Goal: Information Seeking & Learning: Learn about a topic

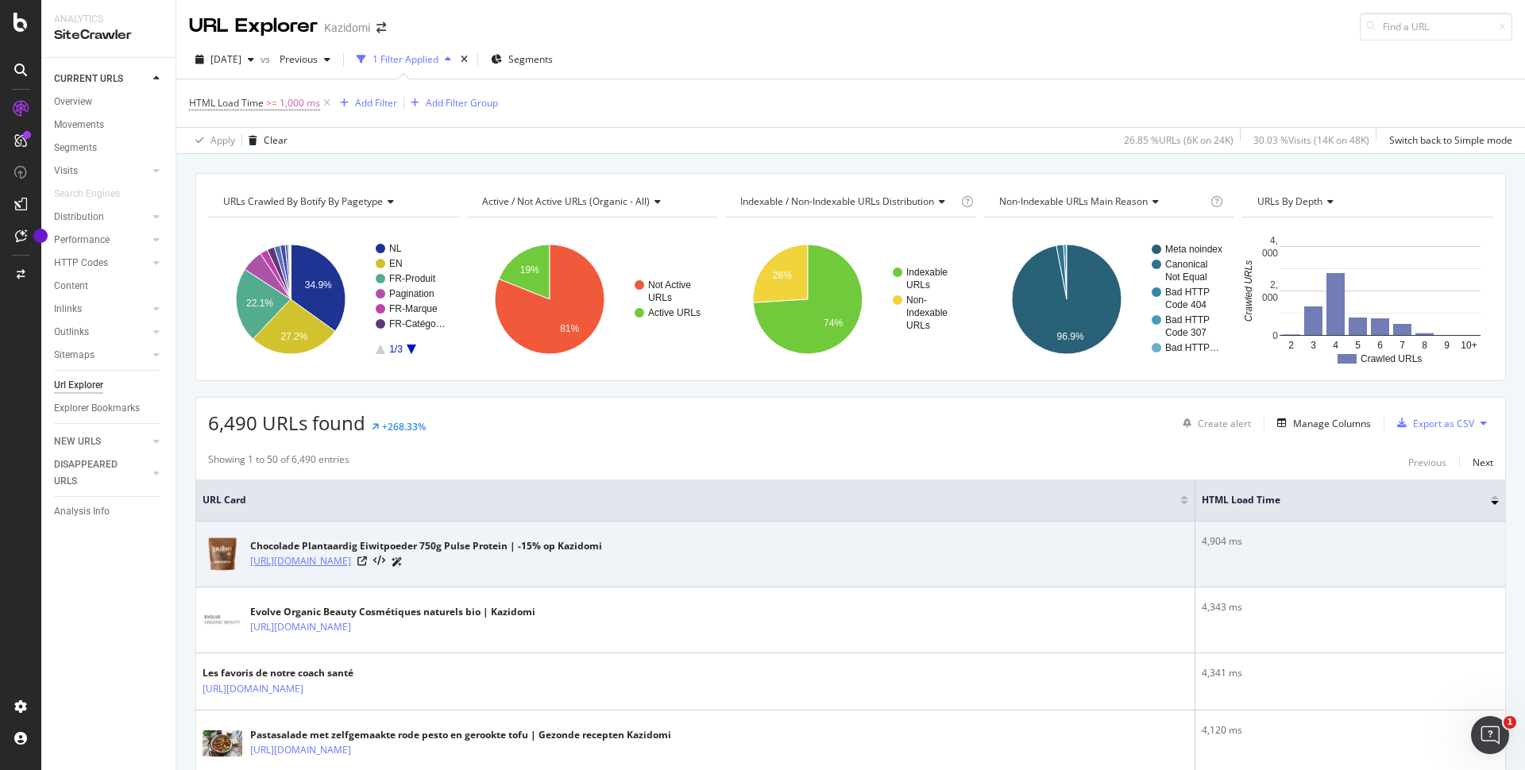
click at [351, 559] on link "[URL][DOMAIN_NAME]" at bounding box center [300, 562] width 101 height 16
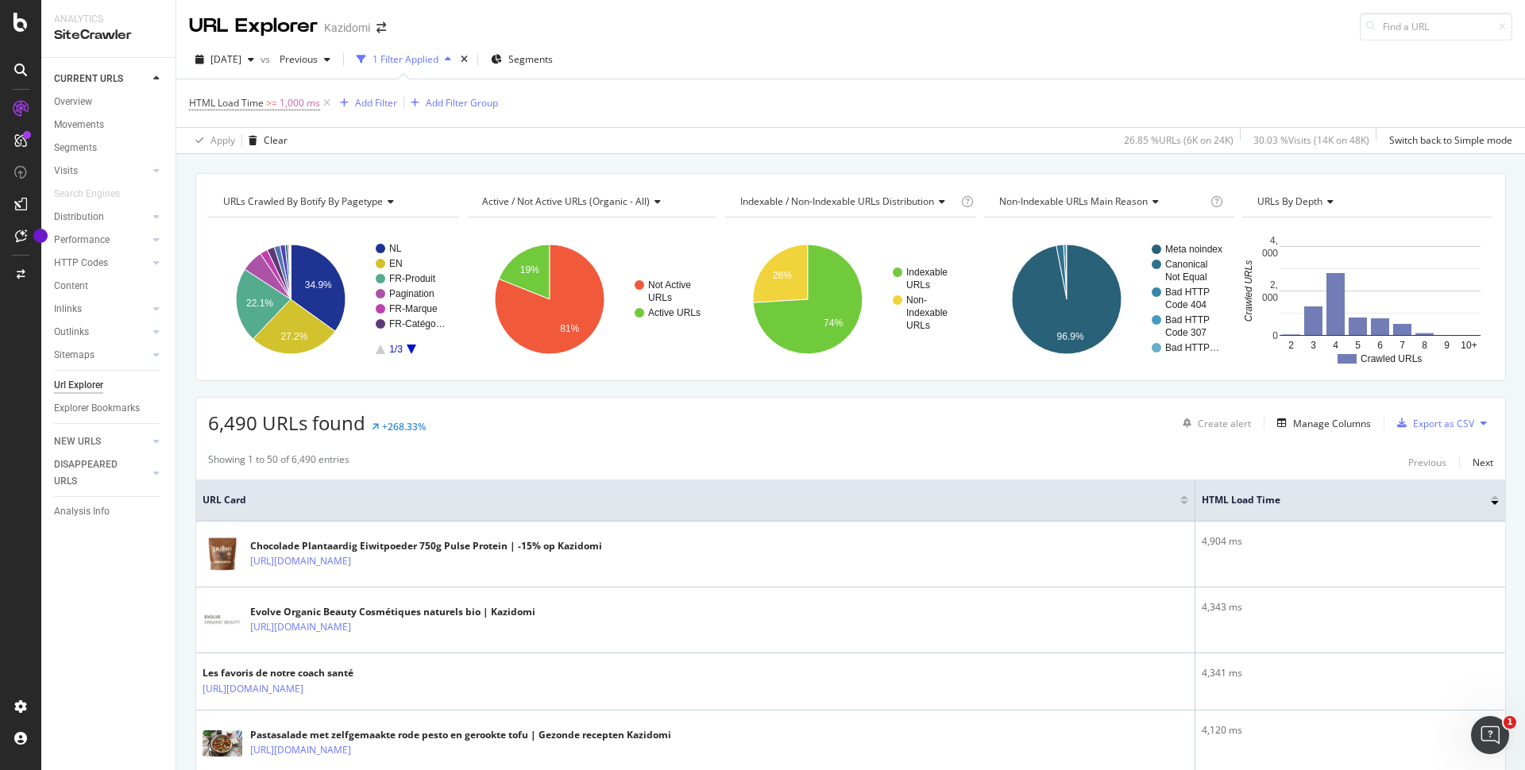
click at [1496, 504] on div at bounding box center [1495, 503] width 8 height 4
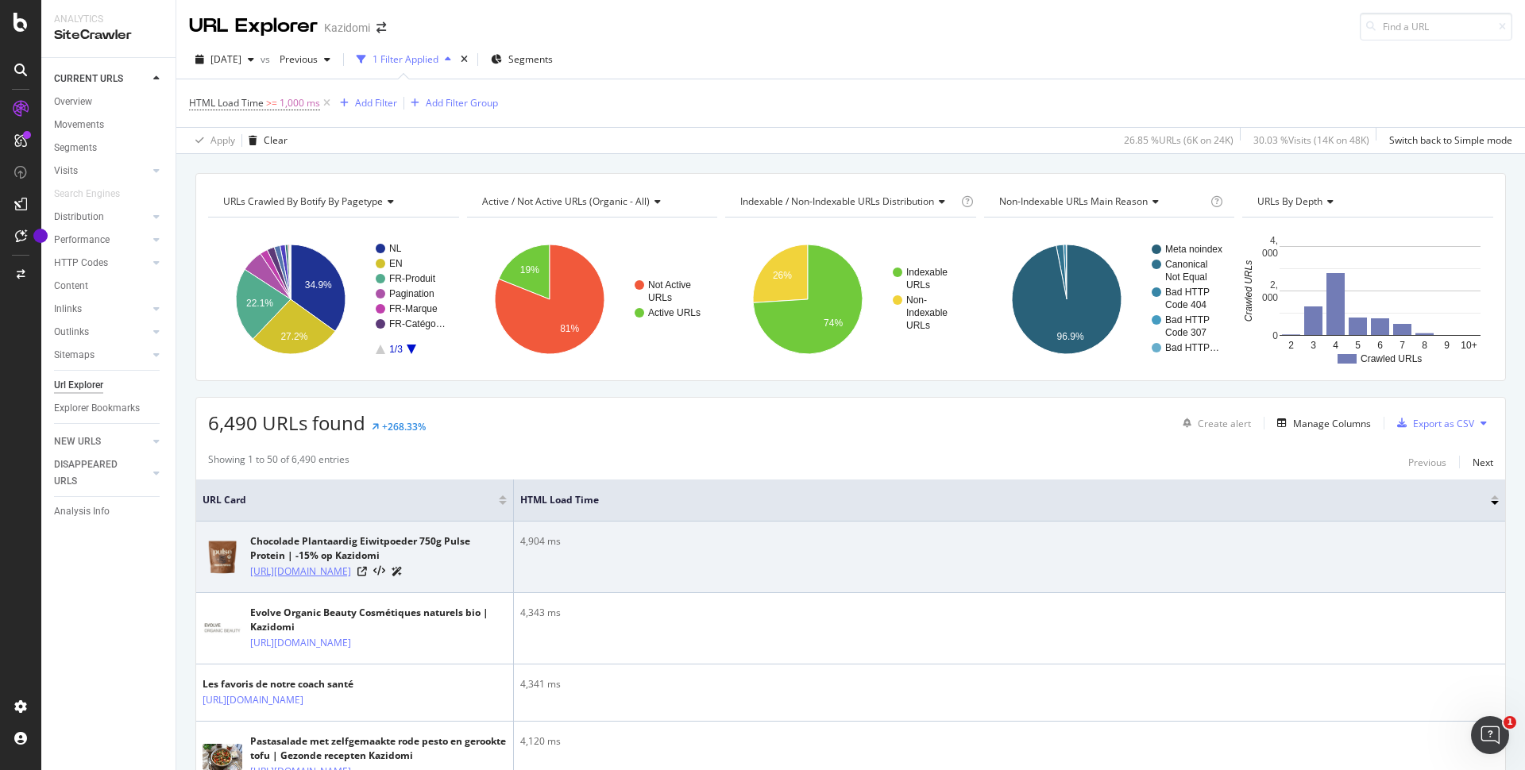
click at [331, 580] on link "[URL][DOMAIN_NAME]" at bounding box center [300, 572] width 101 height 16
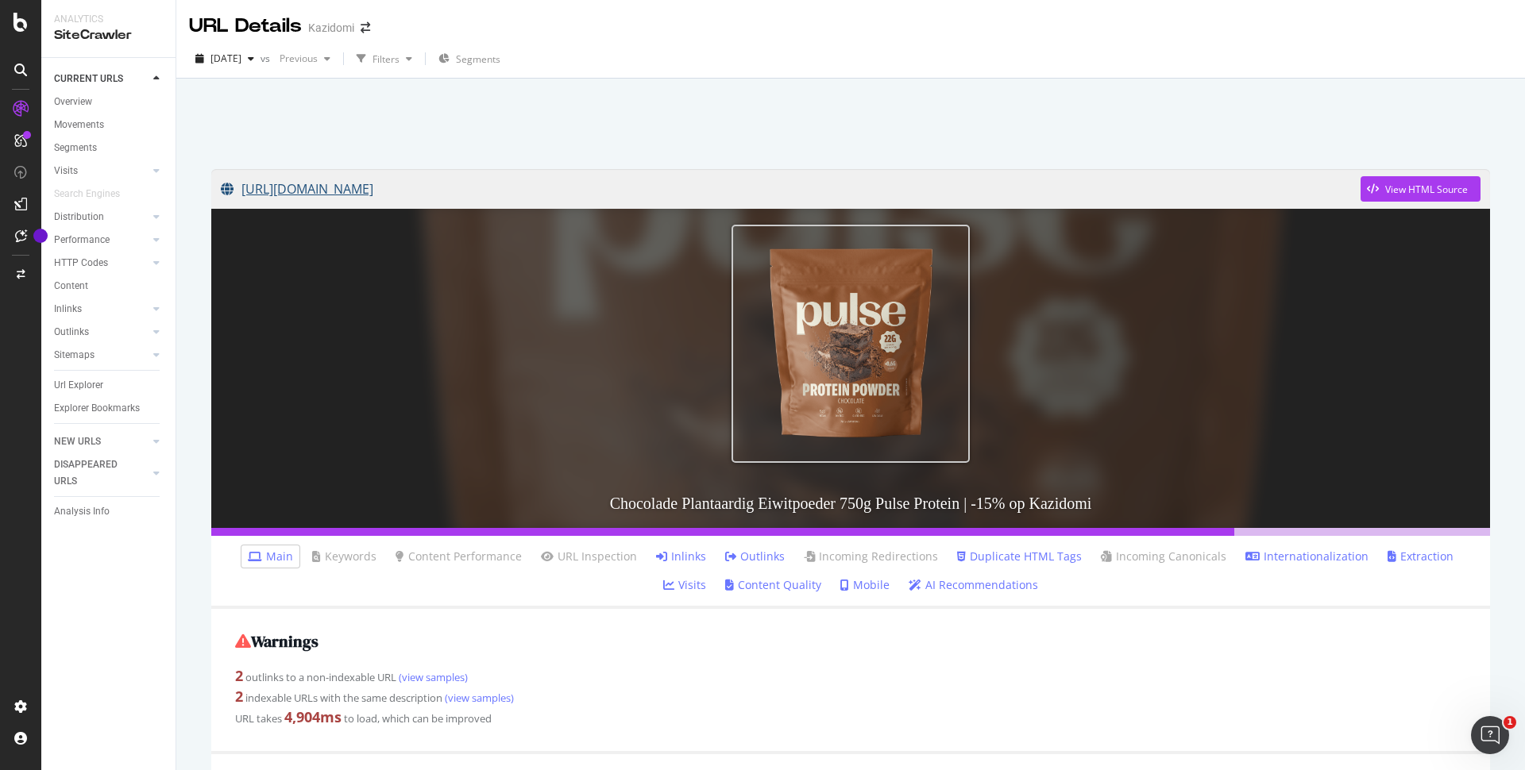
click at [378, 195] on link "[URL][DOMAIN_NAME]" at bounding box center [791, 189] width 1140 height 40
drag, startPoint x: 274, startPoint y: 157, endPoint x: 873, endPoint y: 194, distance: 600.0
copy link "[URL][DOMAIN_NAME]"
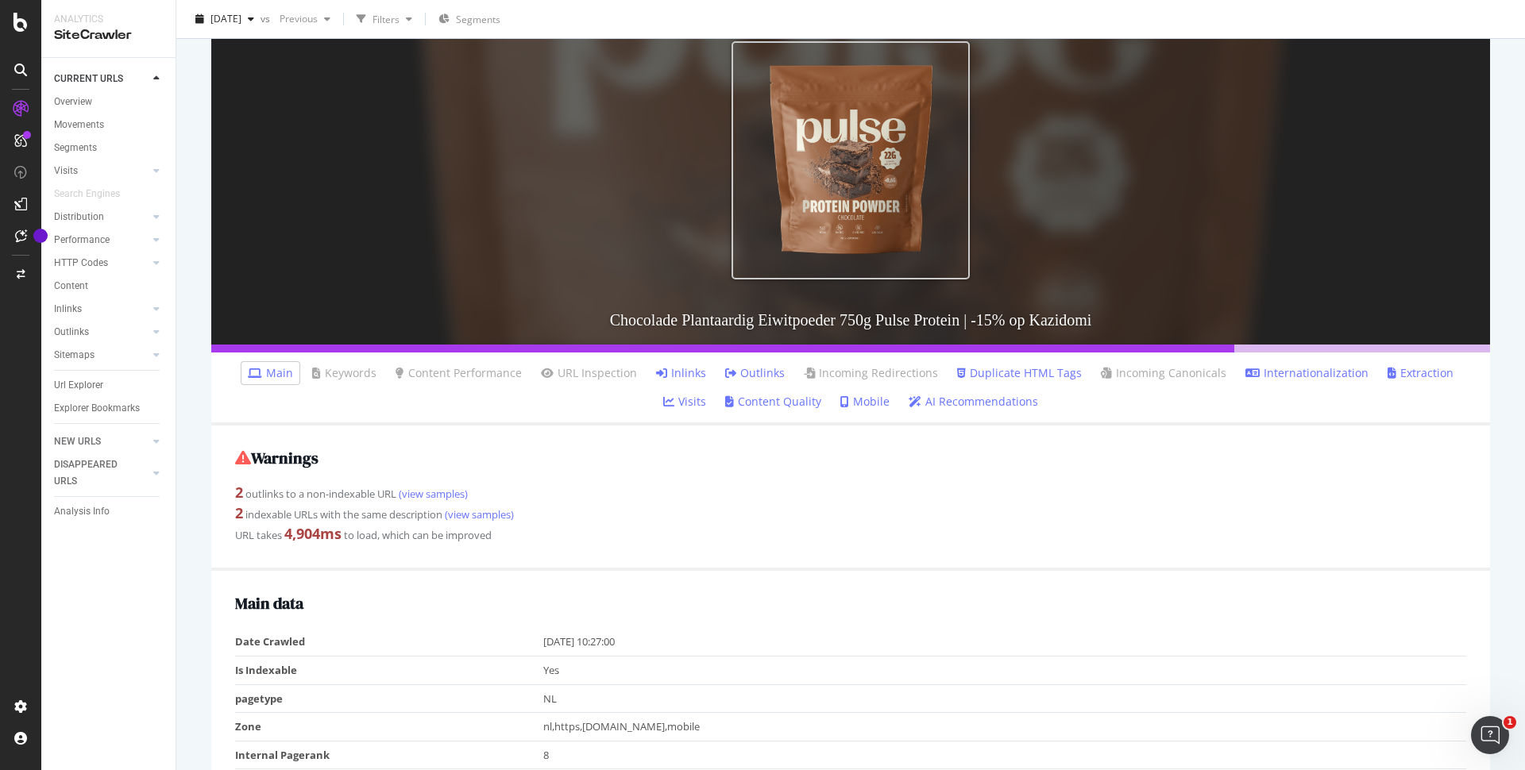
scroll to position [243, 0]
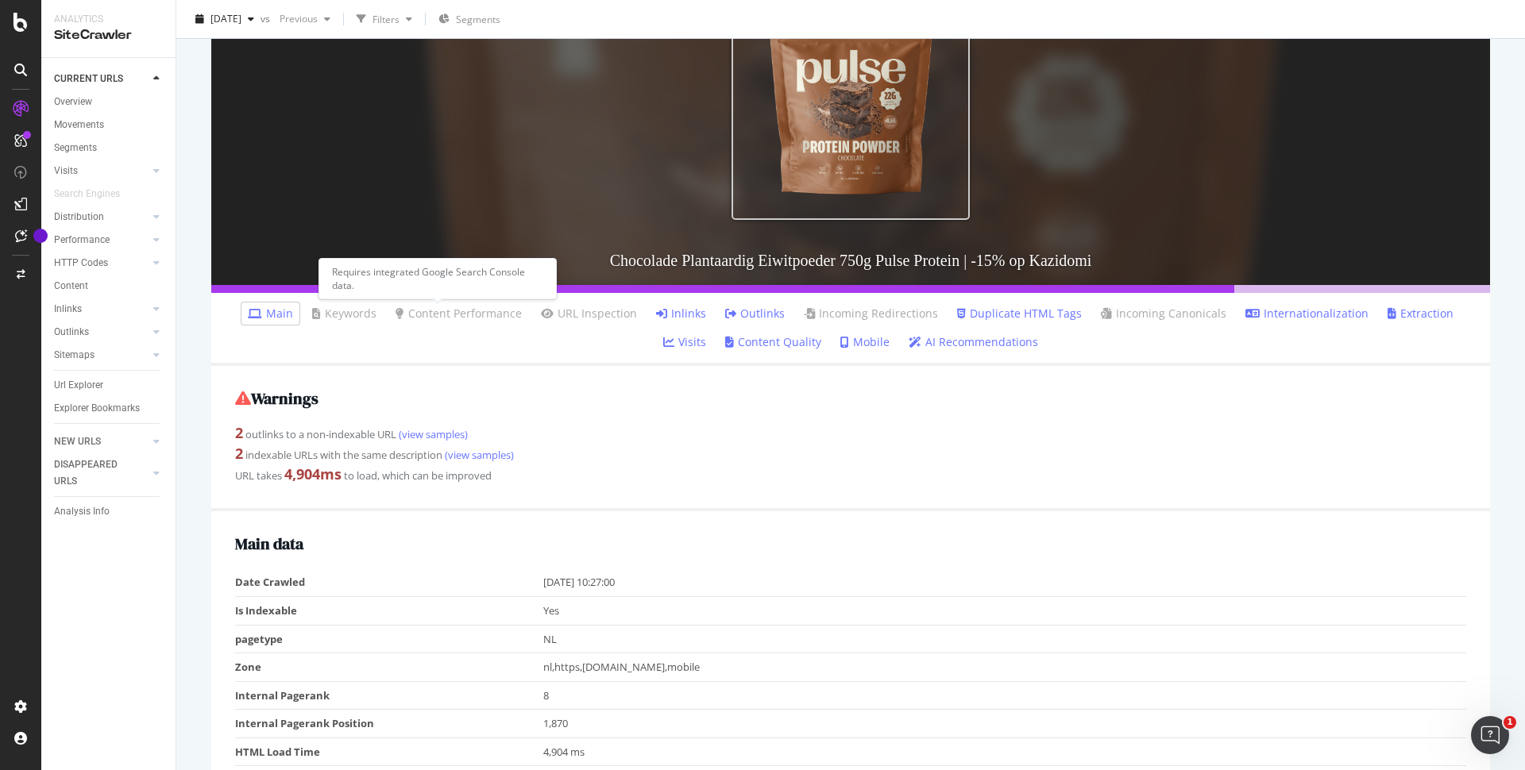
click at [414, 312] on link "Content Performance" at bounding box center [459, 314] width 126 height 16
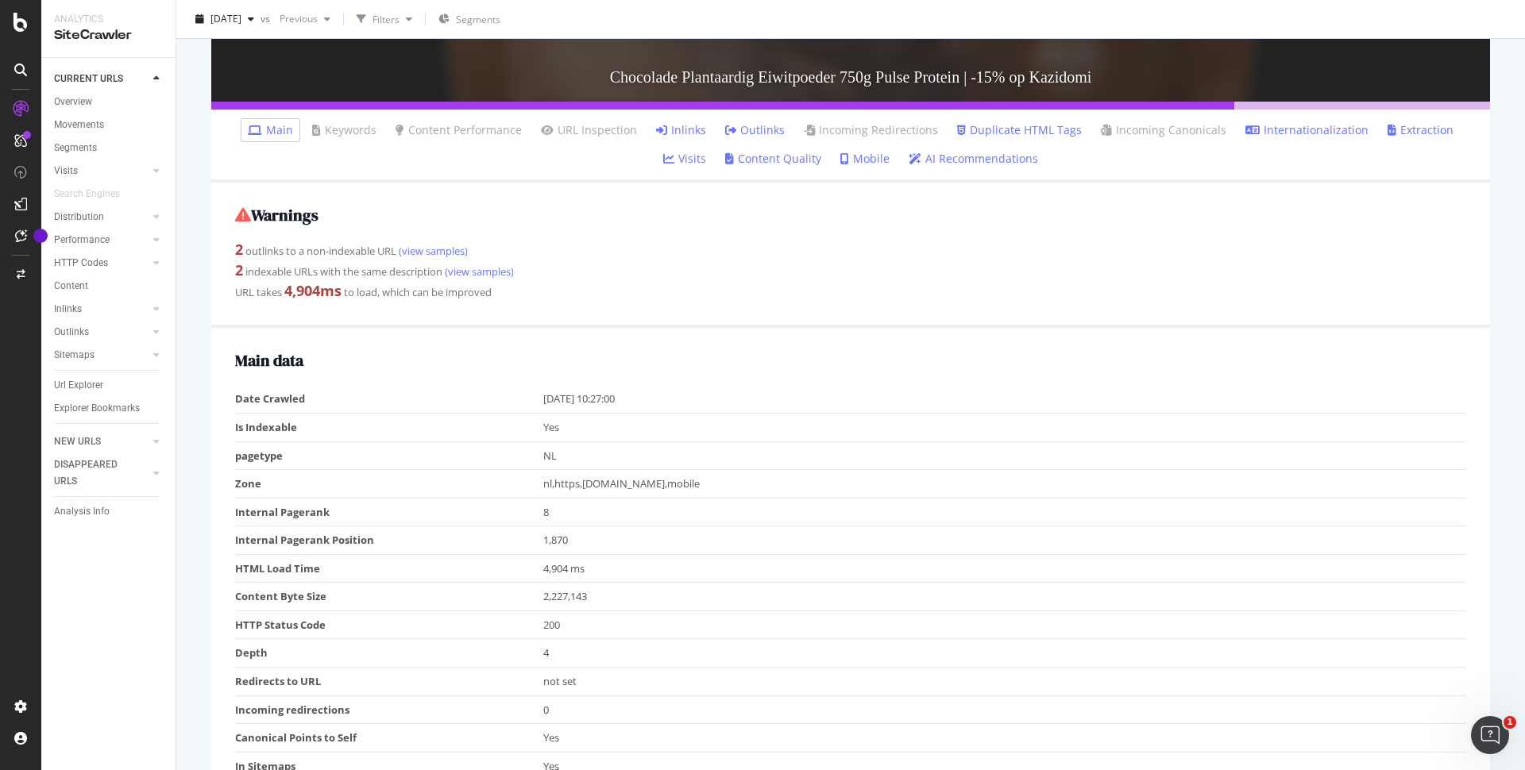
scroll to position [674, 0]
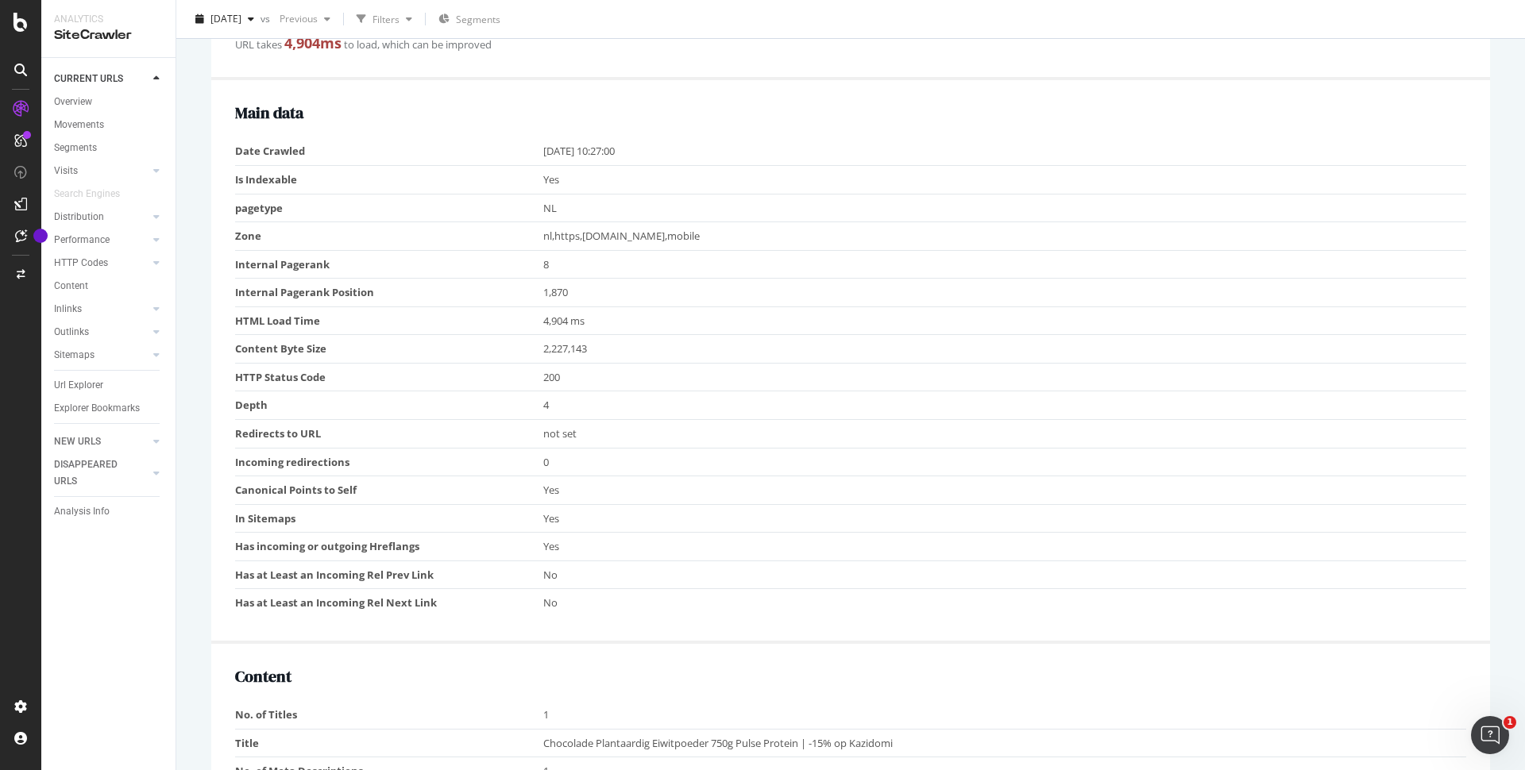
click at [575, 319] on td "4,904 ms" at bounding box center [1005, 321] width 924 height 29
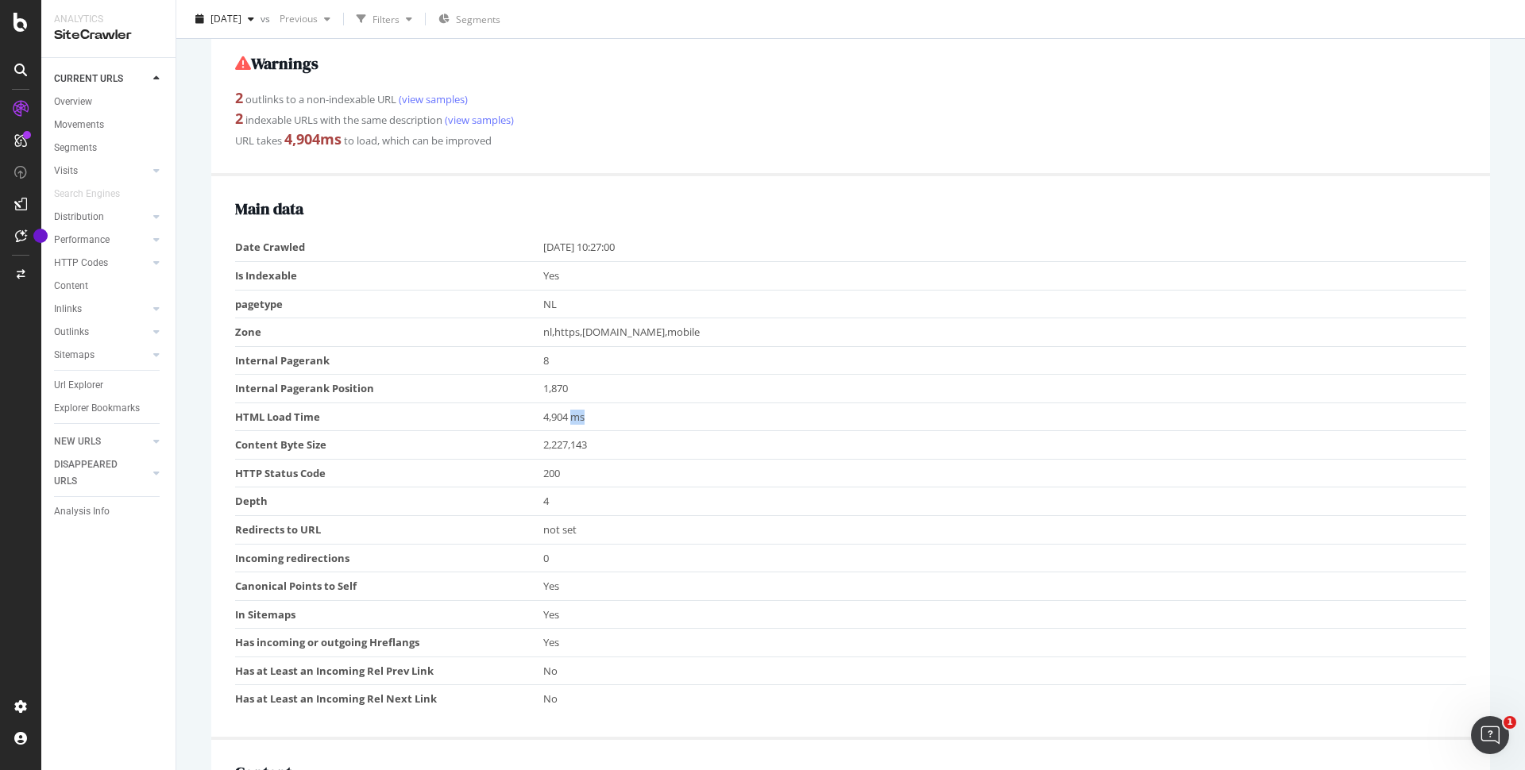
scroll to position [581, 0]
click at [359, 444] on td "Content Byte Size" at bounding box center [389, 442] width 308 height 29
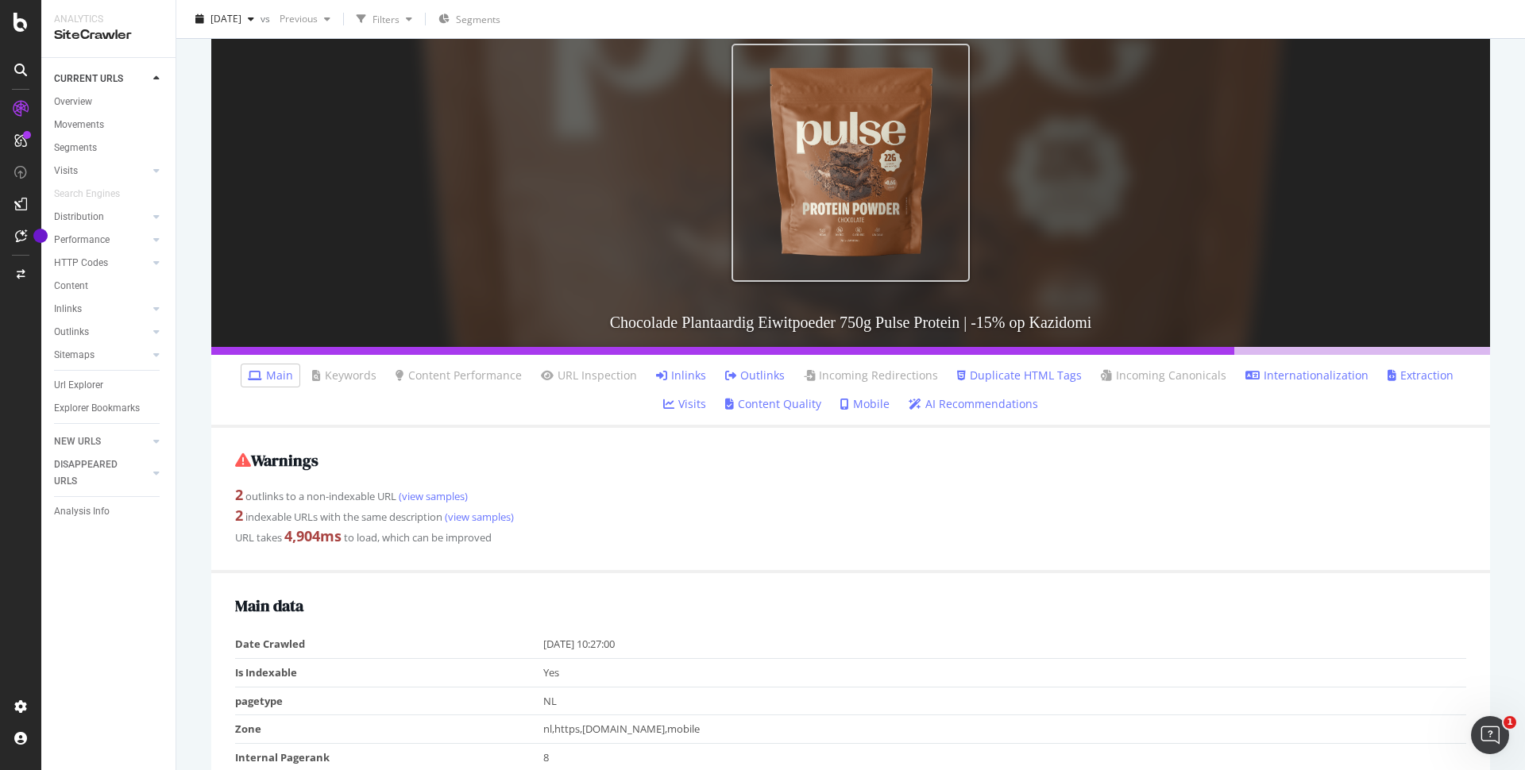
scroll to position [226, 0]
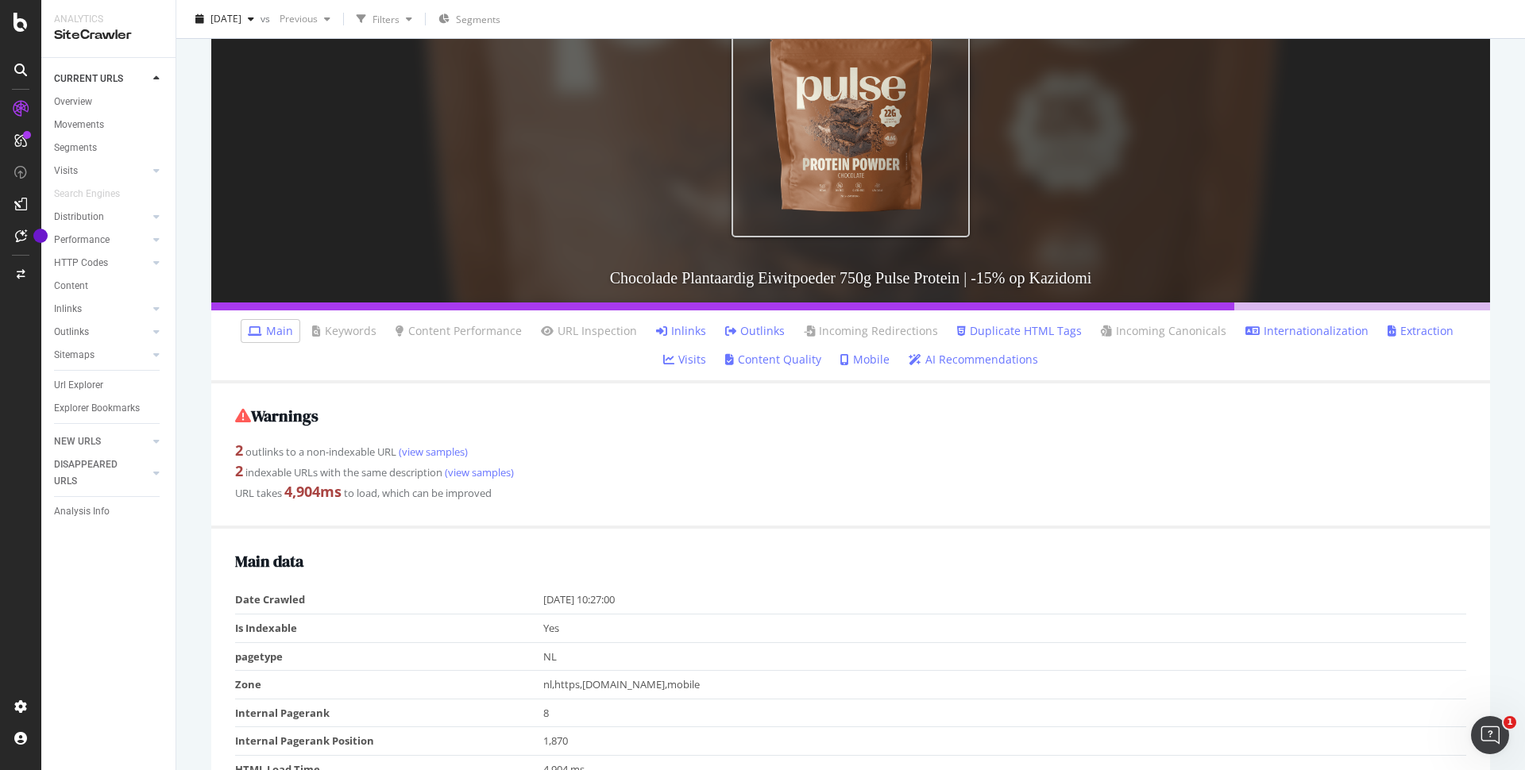
click at [921, 364] on link "AI Recommendations" at bounding box center [973, 360] width 129 height 16
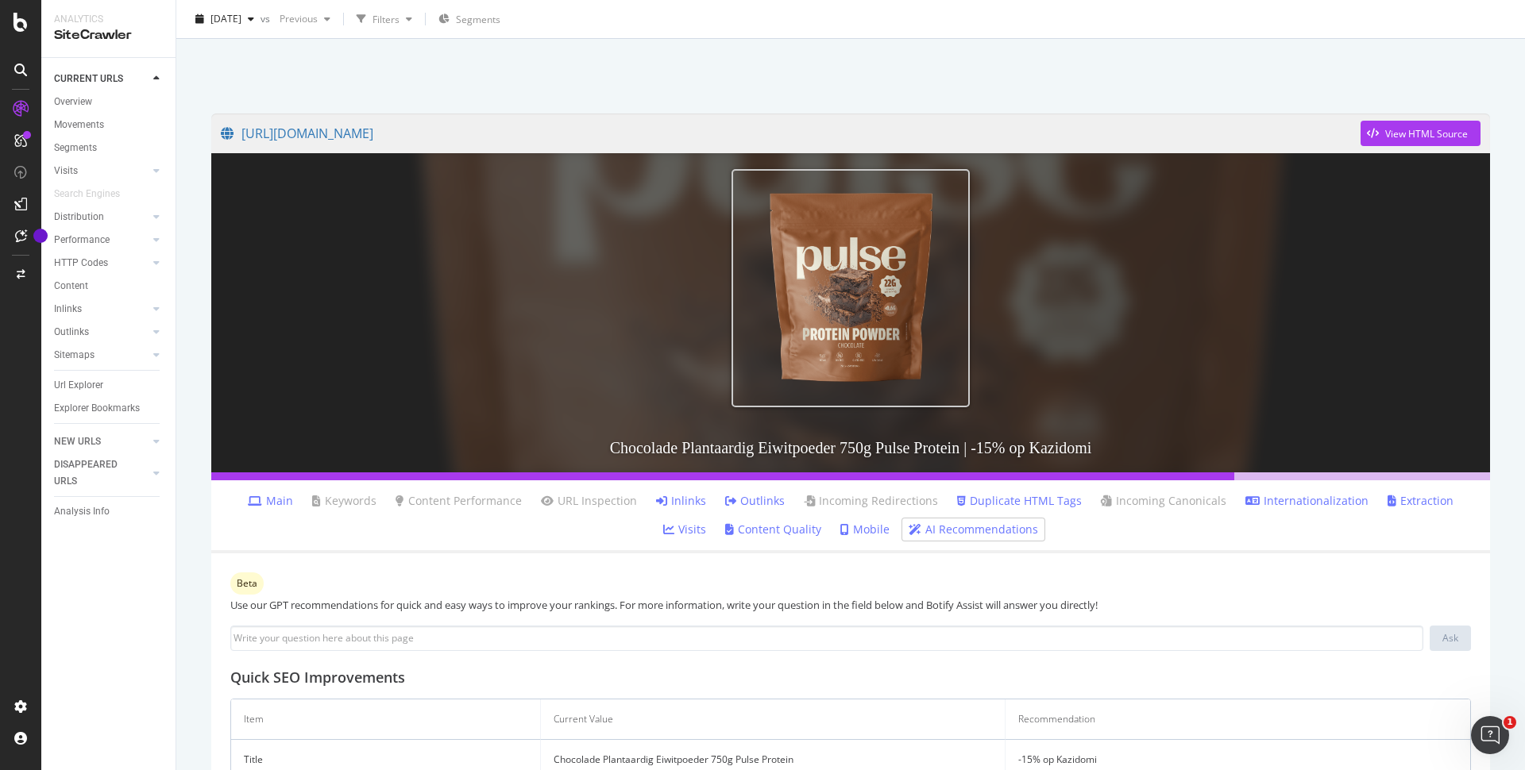
scroll to position [55, 0]
click at [852, 544] on ul "Main Keywords Content Performance URL Inspection Inlinks Outlinks Incoming Redi…" at bounding box center [850, 517] width 1279 height 73
click at [840, 529] on link "Mobile" at bounding box center [864, 531] width 49 height 16
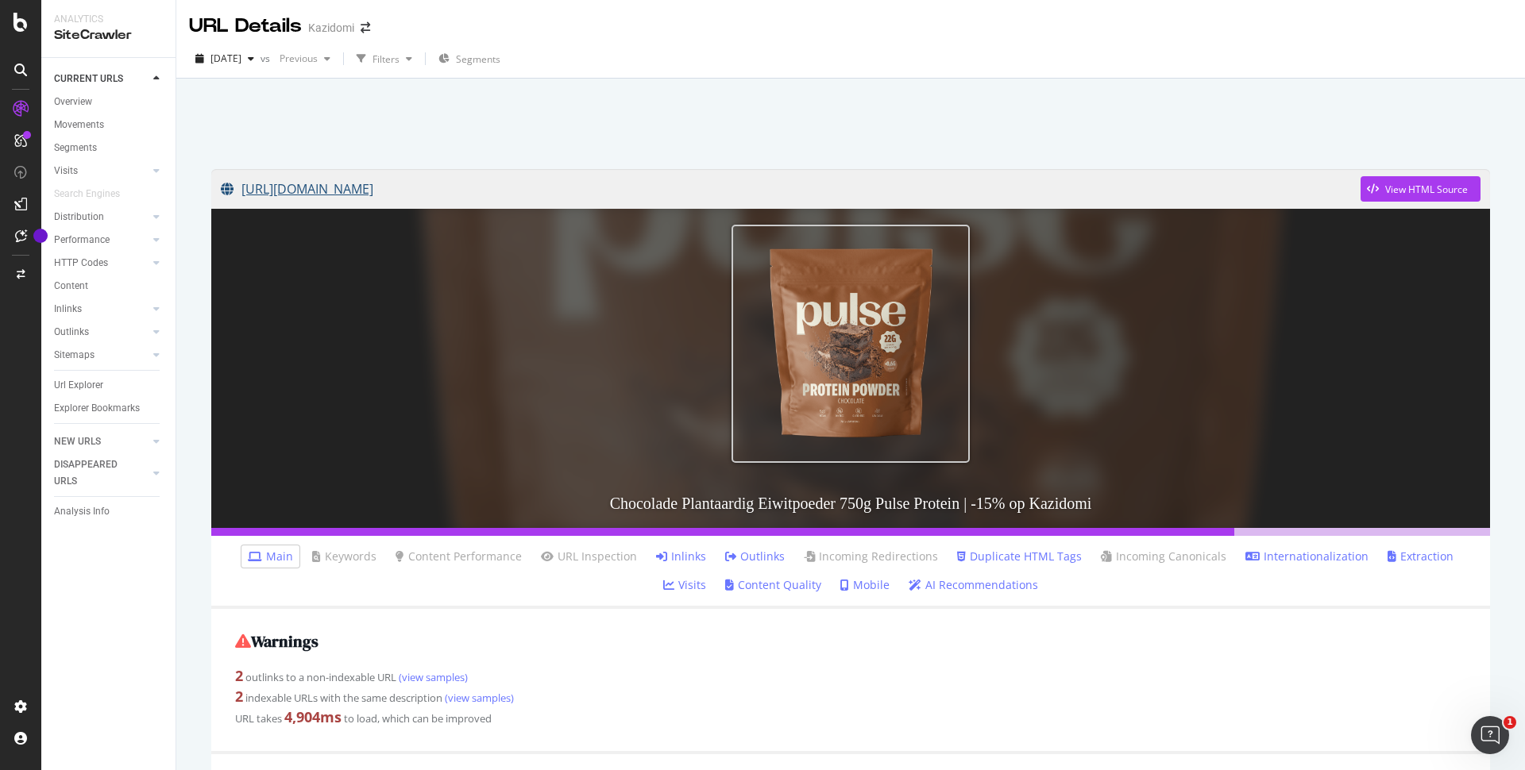
drag, startPoint x: 245, startPoint y: 162, endPoint x: 870, endPoint y: 198, distance: 626.1
copy link "[URL][DOMAIN_NAME]"
